Goal: Find specific page/section: Find specific page/section

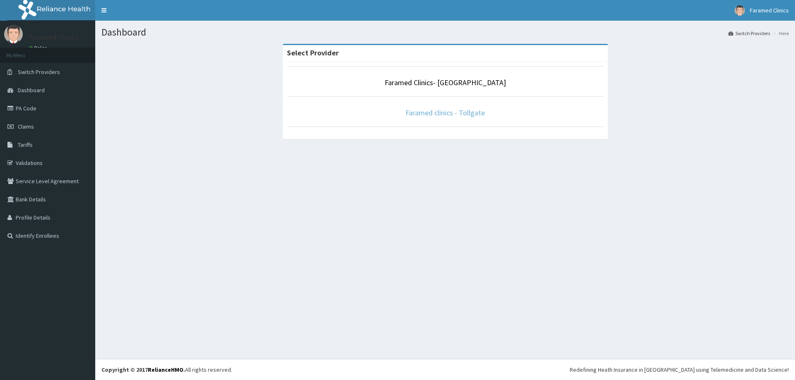
click at [451, 109] on link "Faramed clinics - Tollgate" at bounding box center [444, 113] width 79 height 10
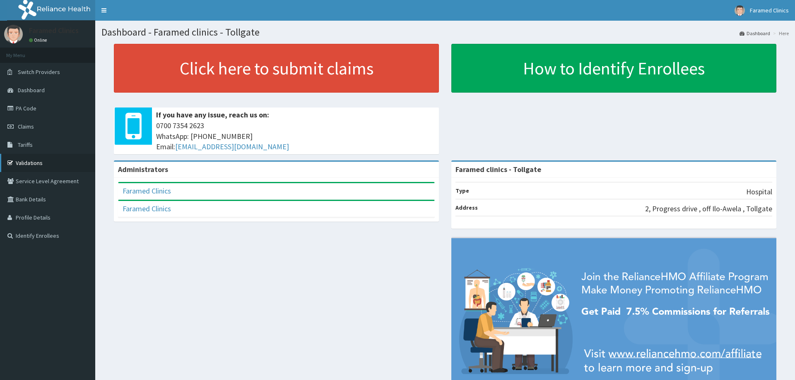
click at [20, 164] on link "Validations" at bounding box center [47, 163] width 95 height 18
